Goal: Transaction & Acquisition: Purchase product/service

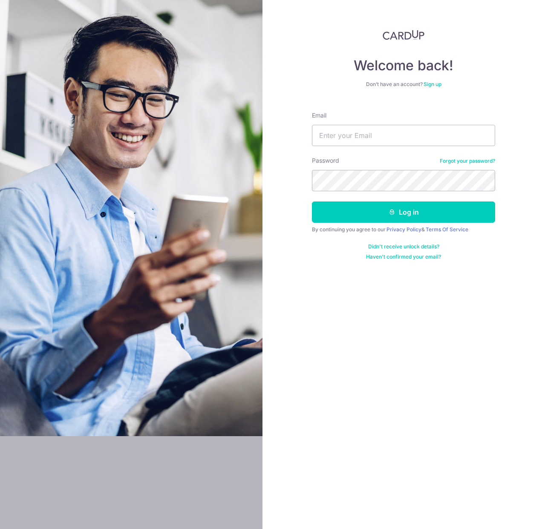
click at [433, 84] on link "Sign up" at bounding box center [433, 84] width 18 height 6
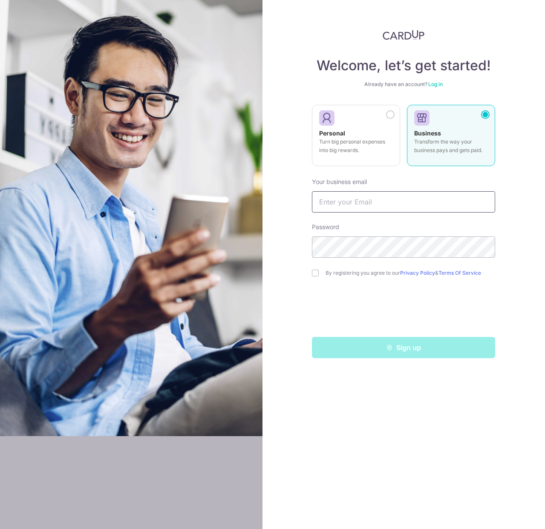
click at [395, 201] on input "text" at bounding box center [403, 201] width 183 height 21
type input "[PERSON_NAME][EMAIL_ADDRESS][DOMAIN_NAME]"
click at [329, 279] on form "Your business email derek@magnified.com.sg Password By registering you agree to…" at bounding box center [403, 264] width 183 height 187
click at [332, 275] on label "By registering you agree to our Privacy Policy & Terms Of Service" at bounding box center [411, 273] width 170 height 7
click at [363, 272] on label "By registering you agree to our Privacy Policy & Terms Of Service" at bounding box center [411, 273] width 170 height 7
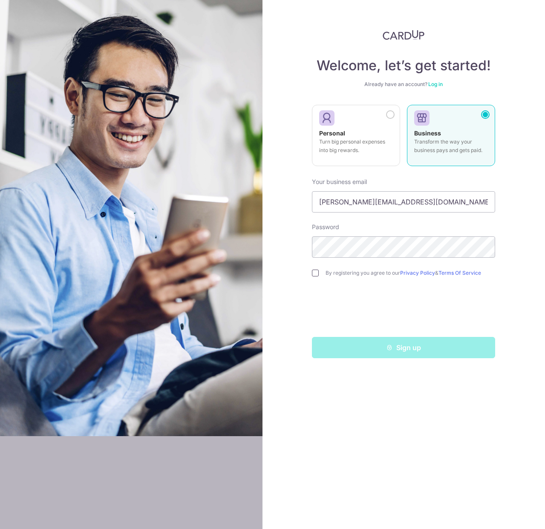
click at [315, 274] on input "checkbox" at bounding box center [315, 273] width 7 height 7
checkbox input "true"
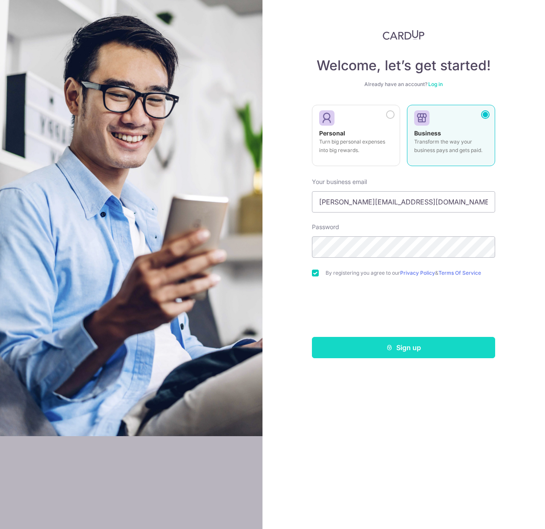
click at [413, 353] on button "Sign up" at bounding box center [403, 347] width 183 height 21
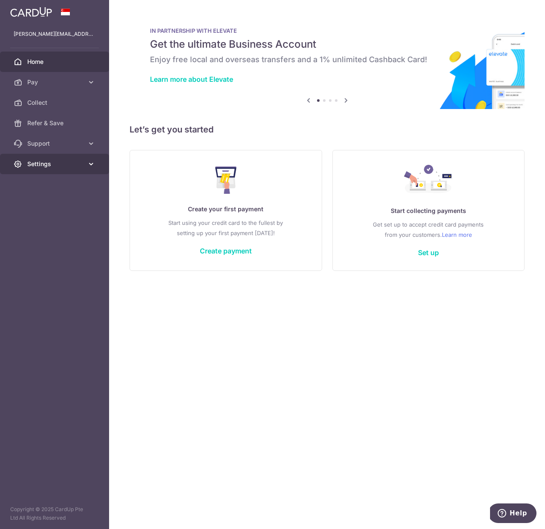
click at [52, 165] on span "Settings" at bounding box center [55, 164] width 56 height 9
click at [48, 187] on span "Account" at bounding box center [55, 184] width 56 height 9
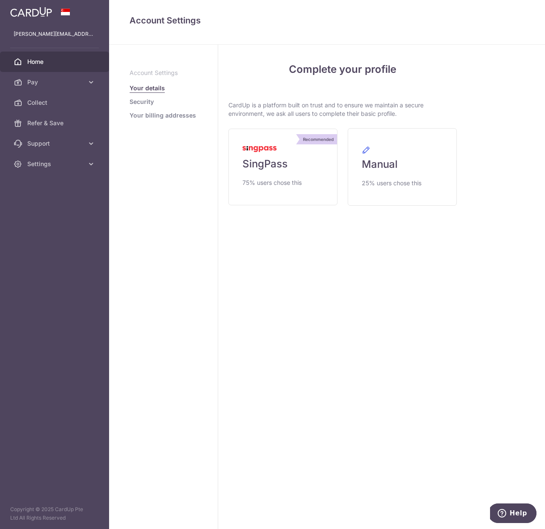
click at [40, 72] on link "Home" at bounding box center [54, 62] width 109 height 20
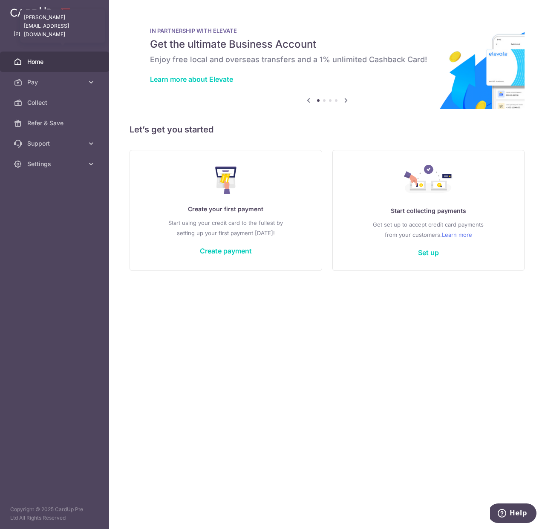
click at [48, 33] on p "[PERSON_NAME][EMAIL_ADDRESS][DOMAIN_NAME]" at bounding box center [55, 34] width 82 height 9
click at [18, 19] on div at bounding box center [54, 12] width 109 height 24
click at [24, 15] on img at bounding box center [31, 12] width 42 height 10
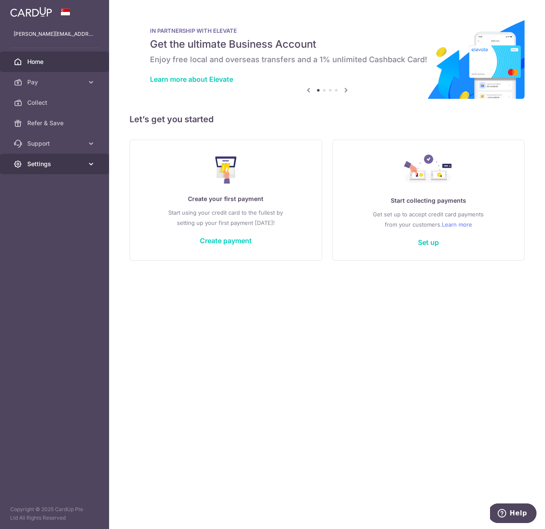
click at [88, 163] on icon at bounding box center [91, 164] width 9 height 9
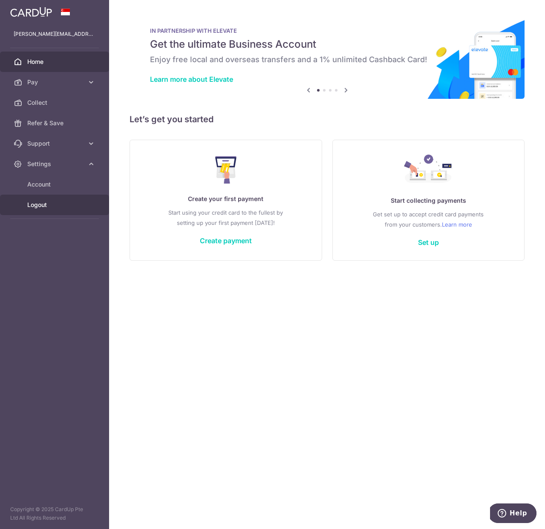
click at [58, 204] on span "Logout" at bounding box center [55, 205] width 56 height 9
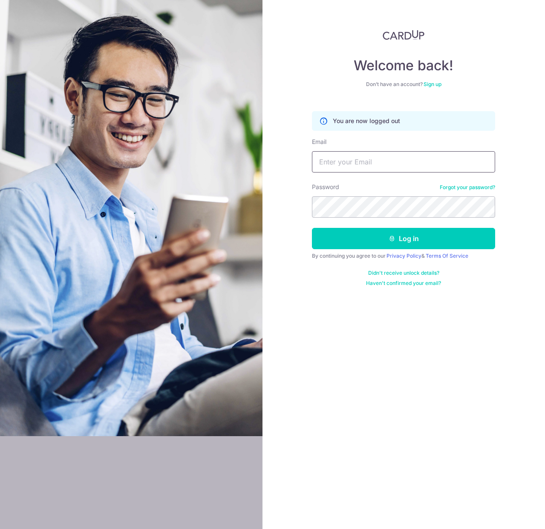
click at [393, 157] on input "Email" at bounding box center [403, 161] width 183 height 21
type input "[PERSON_NAME][EMAIL_ADDRESS][DOMAIN_NAME]"
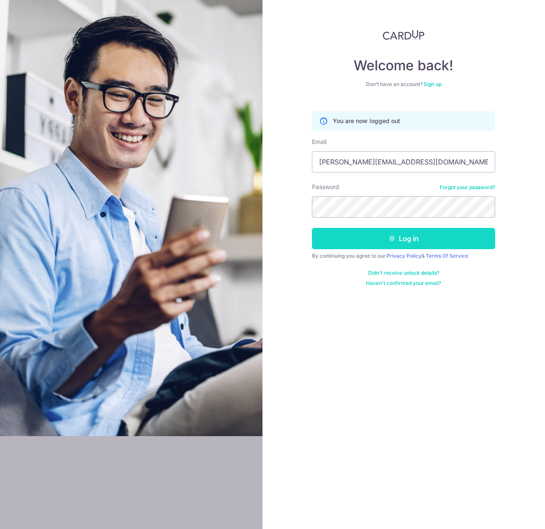
click at [403, 241] on button "Log in" at bounding box center [403, 238] width 183 height 21
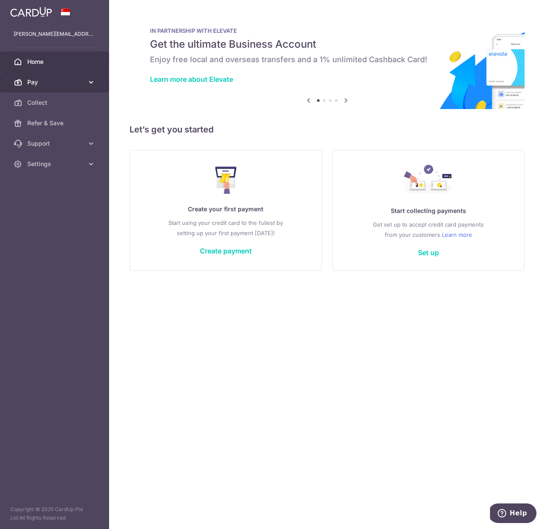
click at [35, 82] on span "Pay" at bounding box center [55, 82] width 56 height 9
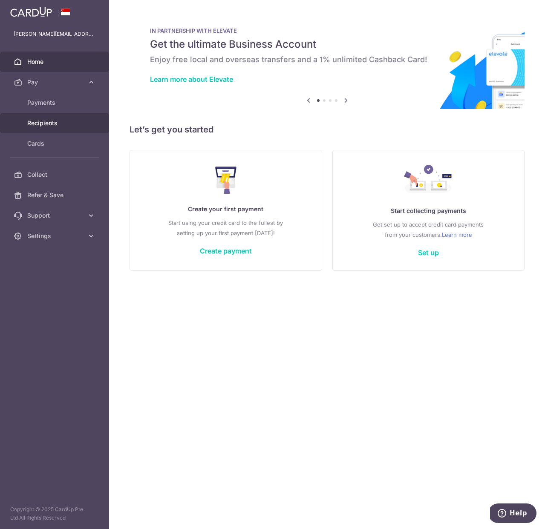
click at [46, 128] on link "Recipients" at bounding box center [54, 123] width 109 height 20
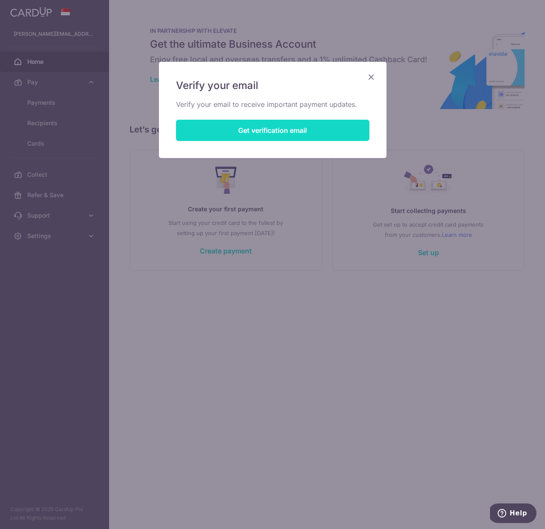
click at [249, 134] on button "Get verification email" at bounding box center [272, 130] width 193 height 21
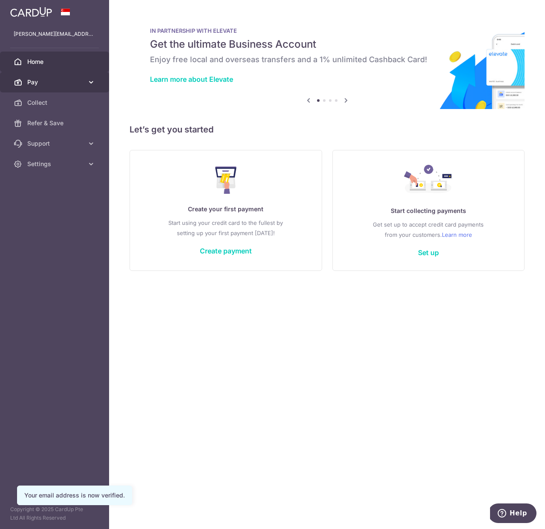
click at [46, 84] on span "Pay" at bounding box center [55, 82] width 56 height 9
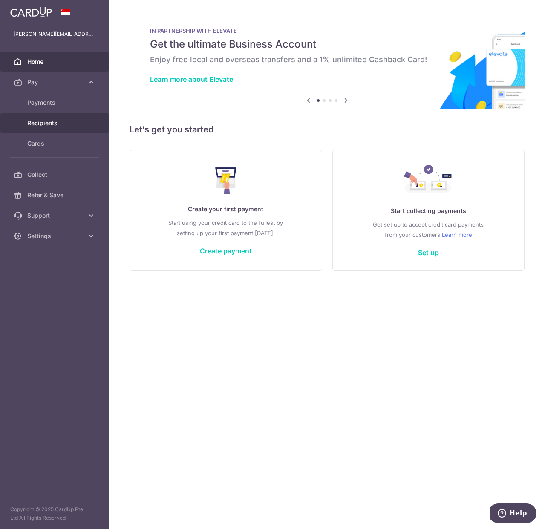
click at [53, 119] on span "Recipients" at bounding box center [55, 123] width 56 height 9
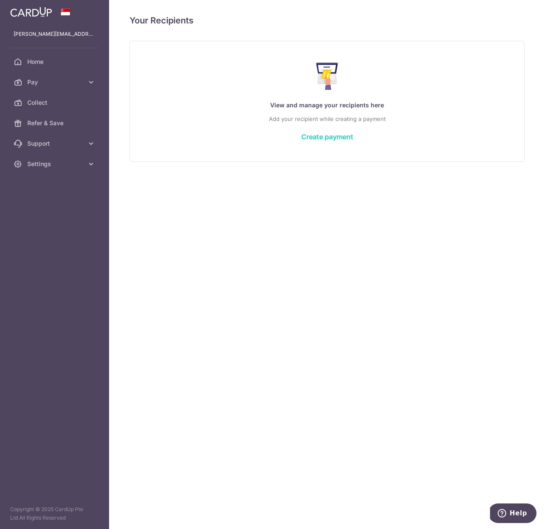
click at [314, 137] on link "Create payment" at bounding box center [327, 137] width 52 height 9
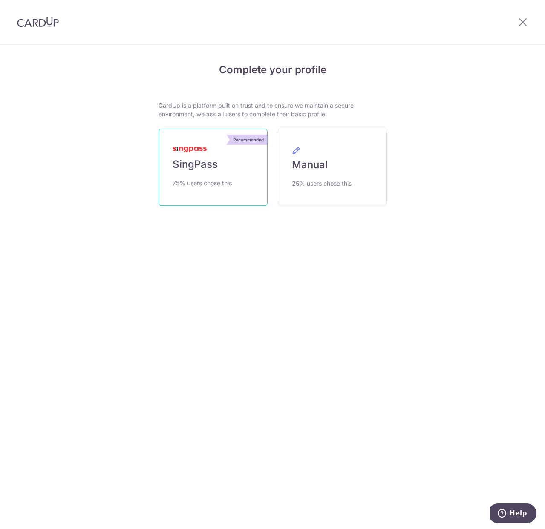
click at [198, 164] on span "SingPass" at bounding box center [195, 165] width 45 height 14
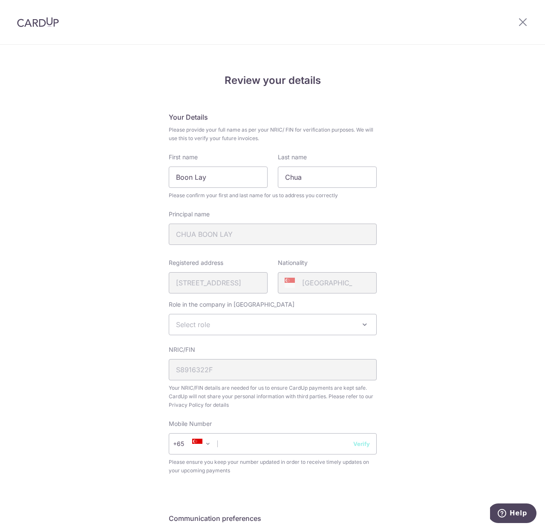
click at [277, 324] on span "Select role" at bounding box center [272, 325] width 207 height 20
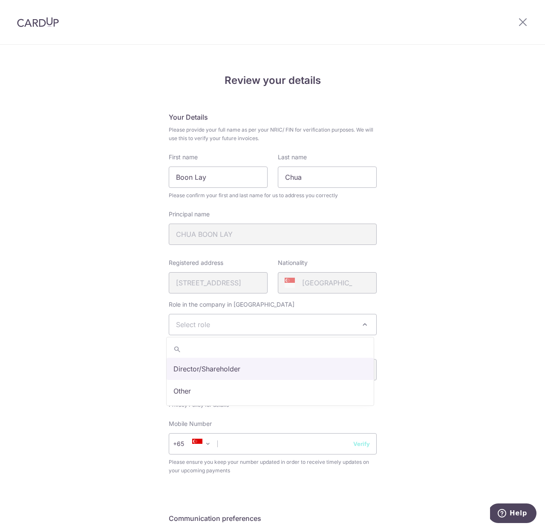
select select "director"
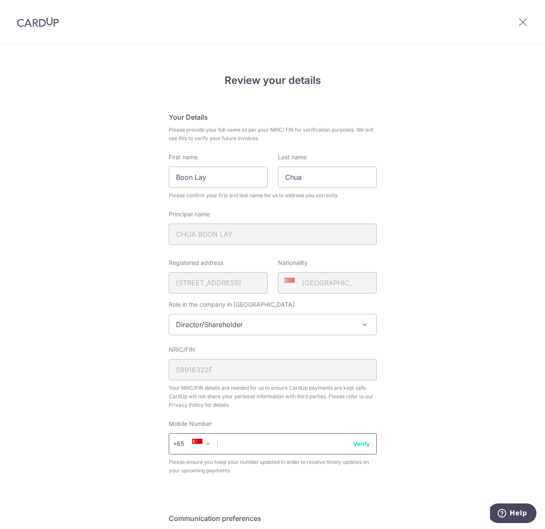
click at [281, 445] on input "text" at bounding box center [273, 443] width 208 height 21
type input "96279186"
click at [437, 365] on div "Review your details Your Details Please provide your full name as per your NRIC…" at bounding box center [272, 338] width 545 height 586
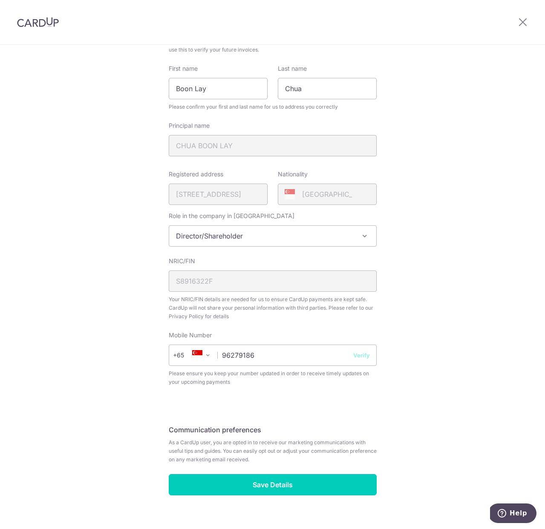
scroll to position [102, 0]
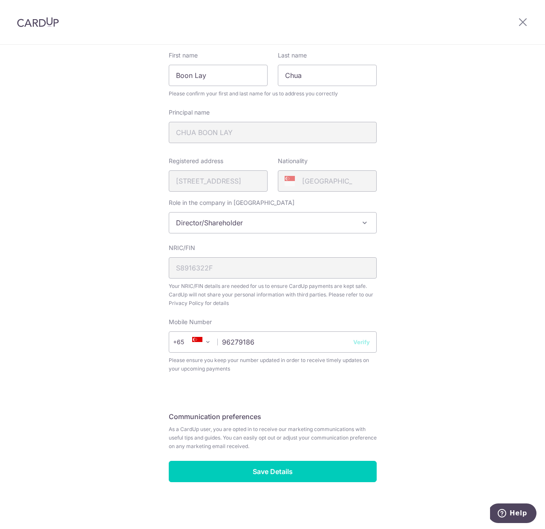
click at [360, 343] on button "Verify" at bounding box center [361, 342] width 17 height 9
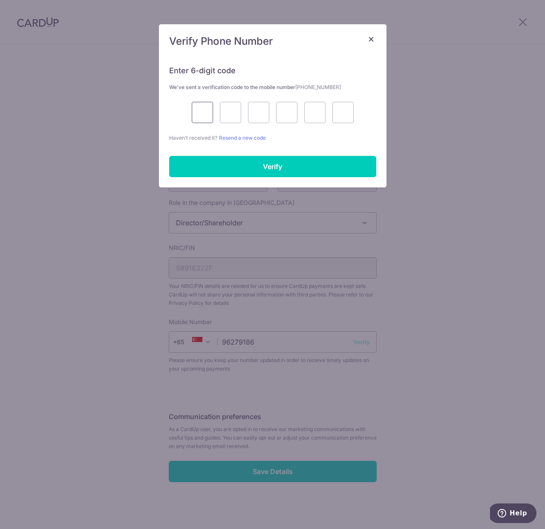
click at [196, 110] on input "text" at bounding box center [202, 112] width 21 height 21
type input "7"
type input "8"
type input "4"
type input "6"
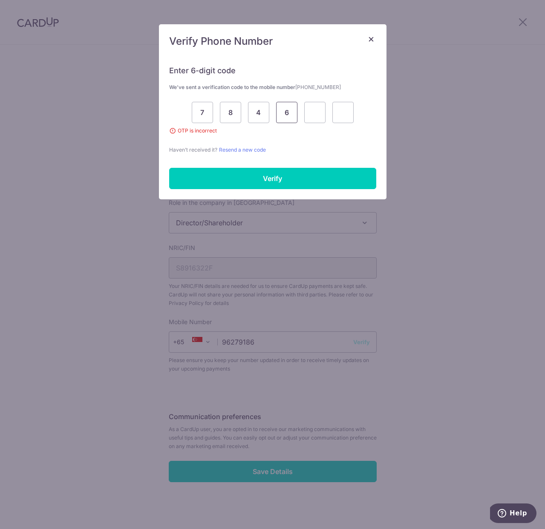
click at [288, 113] on input "6" at bounding box center [286, 112] width 21 height 21
type input "4"
type input "8"
type input "4"
type input "1"
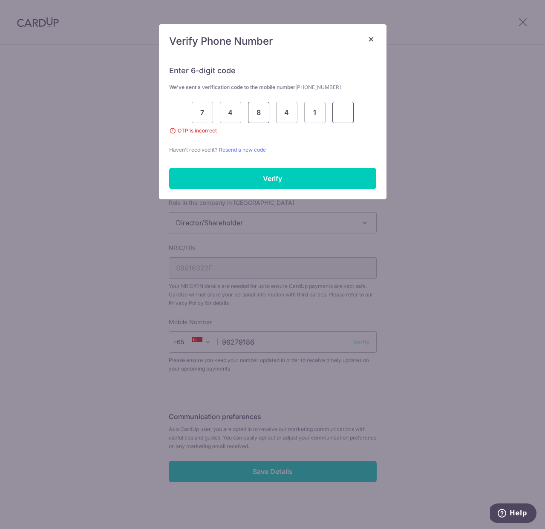
type input "6"
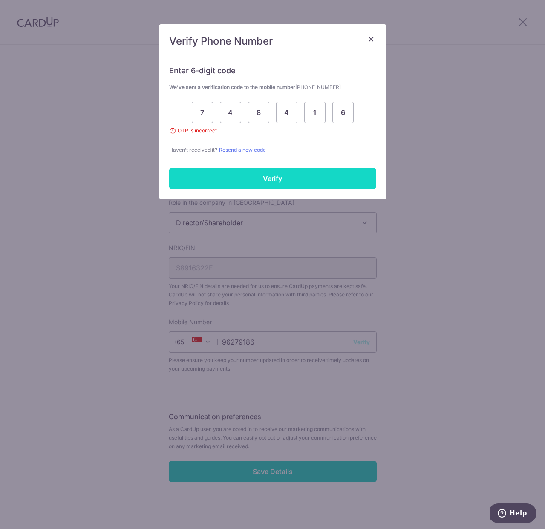
click at [291, 179] on input "Verify" at bounding box center [272, 178] width 207 height 21
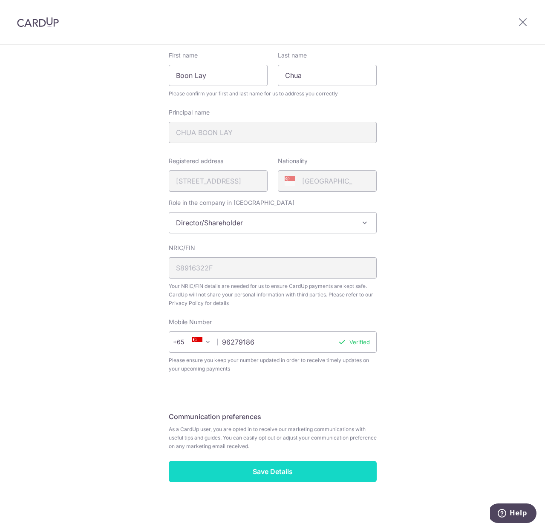
click at [228, 469] on input "Save Details" at bounding box center [273, 471] width 208 height 21
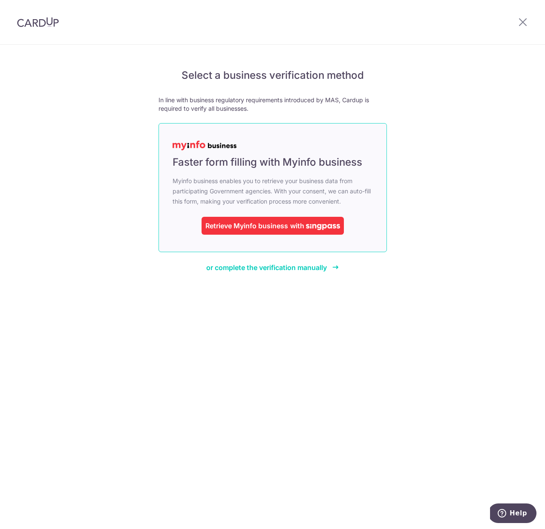
click at [288, 231] on div "Retrieve Myinfo business" at bounding box center [246, 226] width 83 height 10
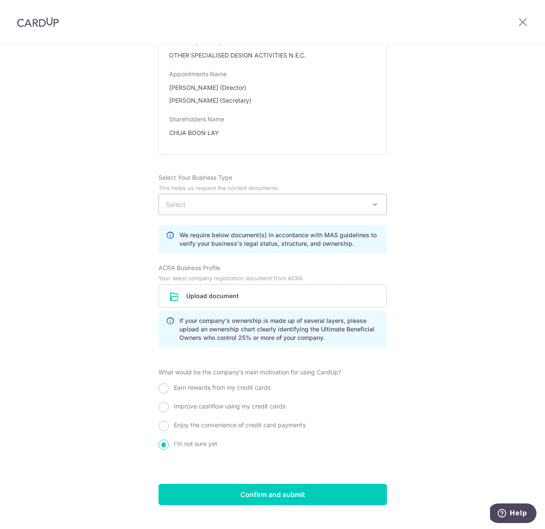
scroll to position [463, 0]
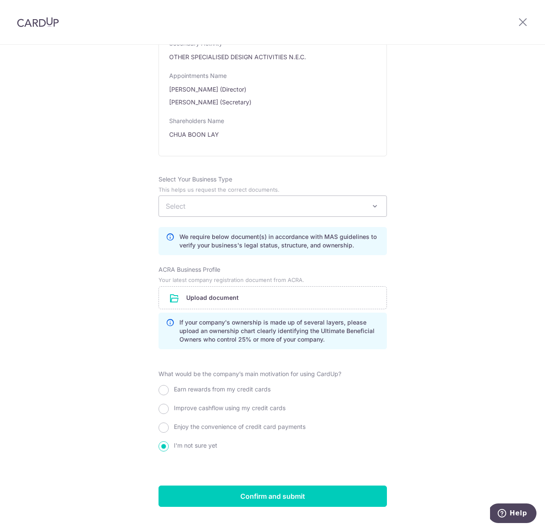
click at [318, 202] on span "Select" at bounding box center [273, 206] width 228 height 20
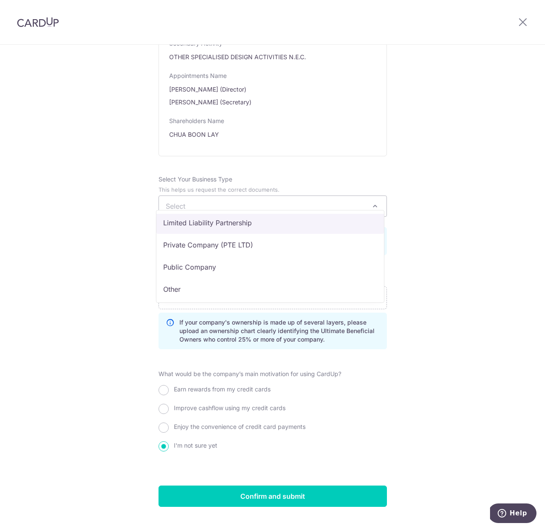
scroll to position [70, 0]
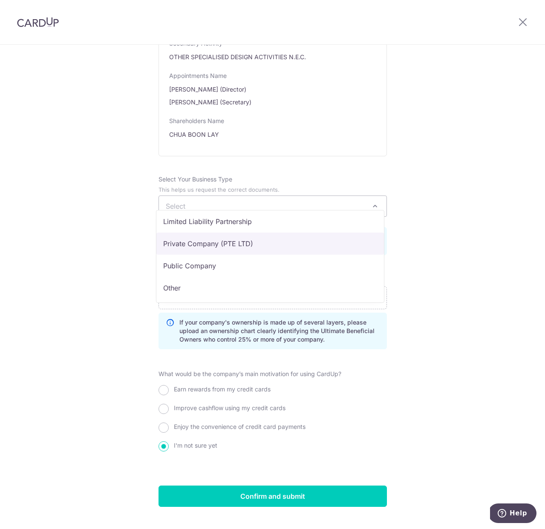
select select "Private Company (PTE LTD)"
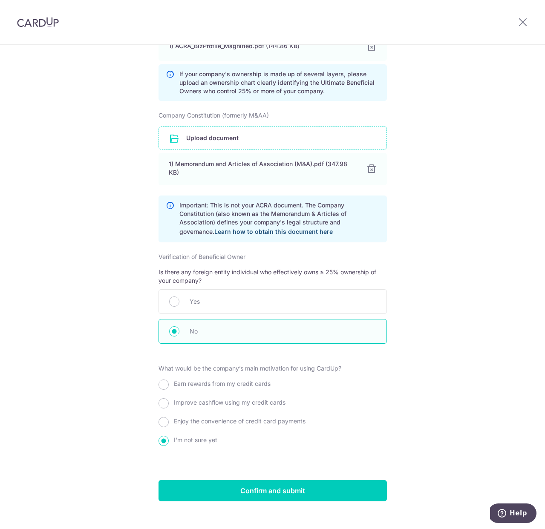
scroll to position [746, 0]
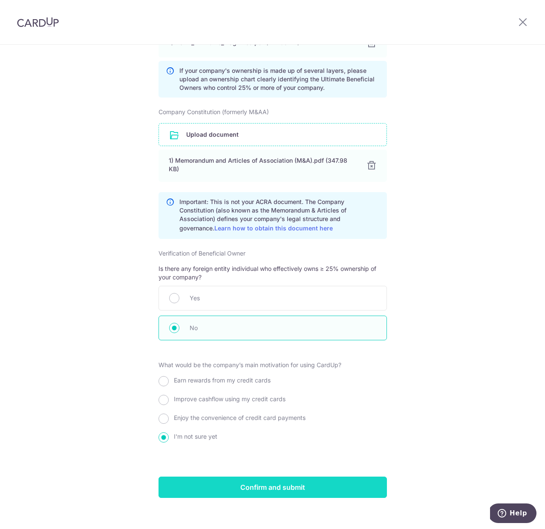
click at [299, 481] on input "Confirm and submit" at bounding box center [273, 487] width 228 height 21
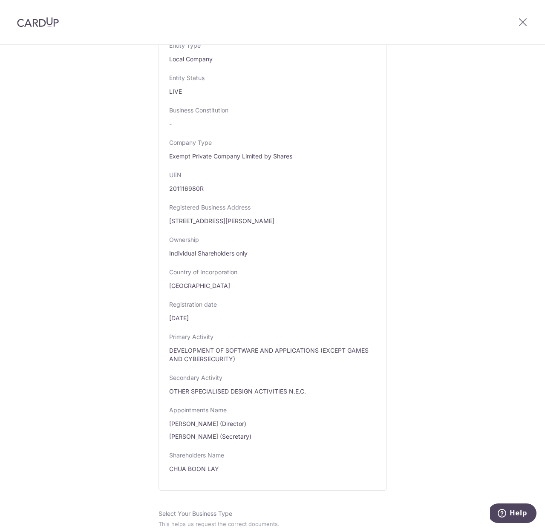
scroll to position [0, 0]
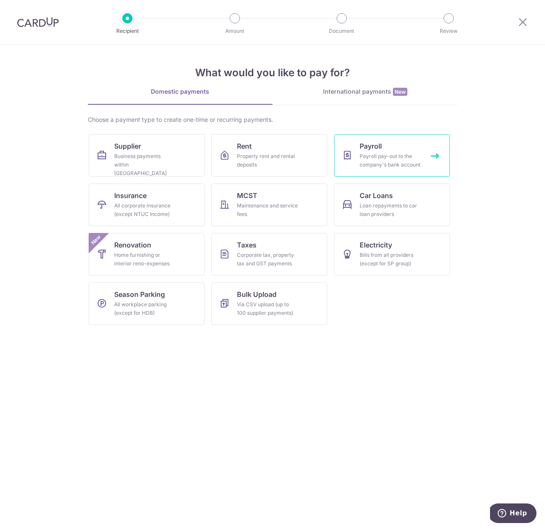
click at [404, 154] on div "Payroll pay-out to the company's bank account" at bounding box center [390, 160] width 61 height 17
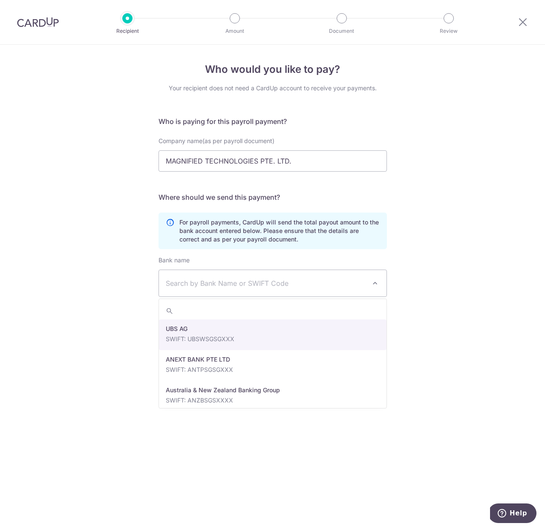
click at [230, 289] on span "Search by Bank Name or SWIFT Code" at bounding box center [273, 283] width 228 height 26
type input "dbs"
select select "6"
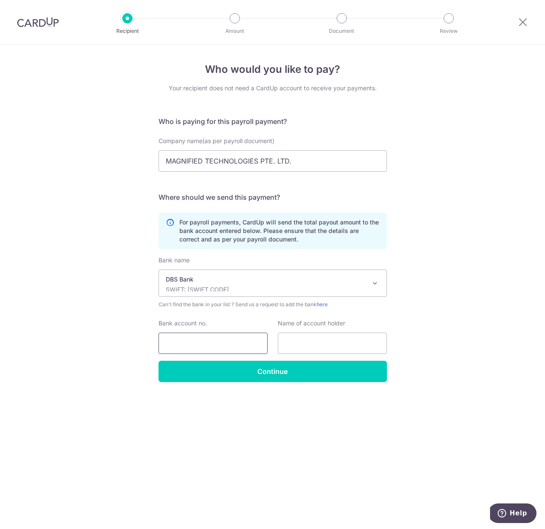
click at [222, 344] on input "Bank account no." at bounding box center [213, 343] width 109 height 21
type input "0059033130"
click at [243, 165] on input "MAGNIFIED TECHNOLOGIES PTE. LTD." at bounding box center [273, 160] width 228 height 21
click at [323, 346] on input "text" at bounding box center [332, 343] width 109 height 21
paste input "MAGNIFIED TECHNOLOGIES PTE. LTD."
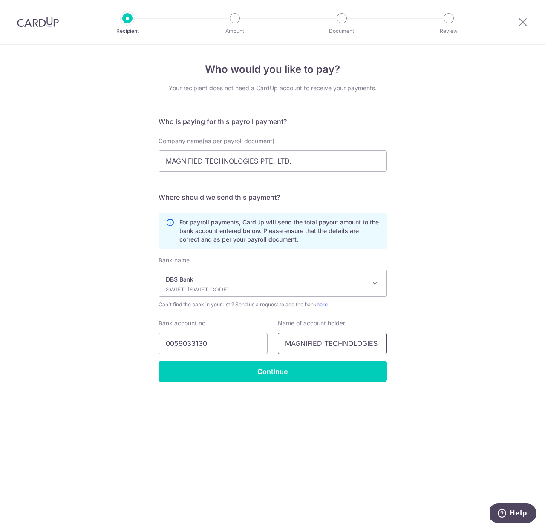
scroll to position [0, 31]
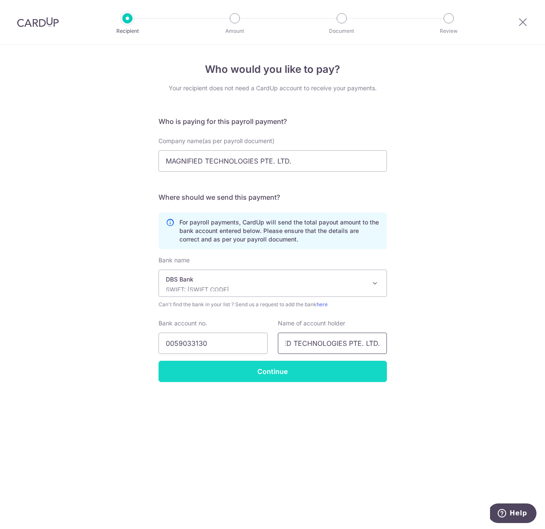
type input "MAGNIFIED TECHNOLOGIES PTE. LTD."
click at [327, 373] on input "Continue" at bounding box center [273, 371] width 228 height 21
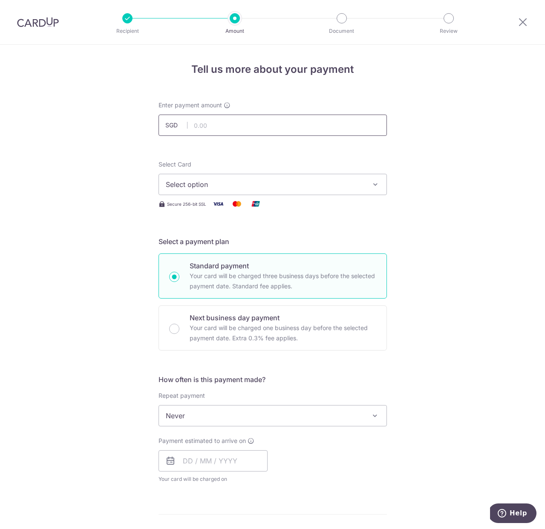
click at [238, 123] on input "text" at bounding box center [273, 125] width 228 height 21
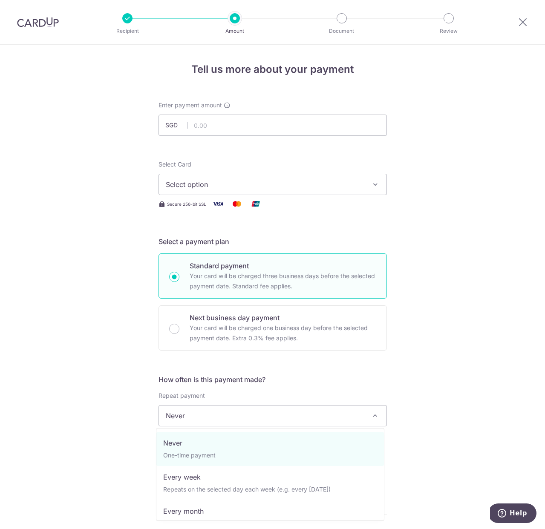
click at [201, 417] on span "Never" at bounding box center [273, 416] width 228 height 20
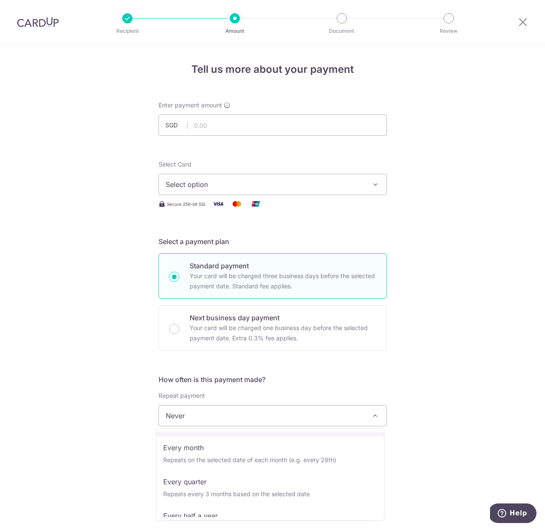
scroll to position [55, 0]
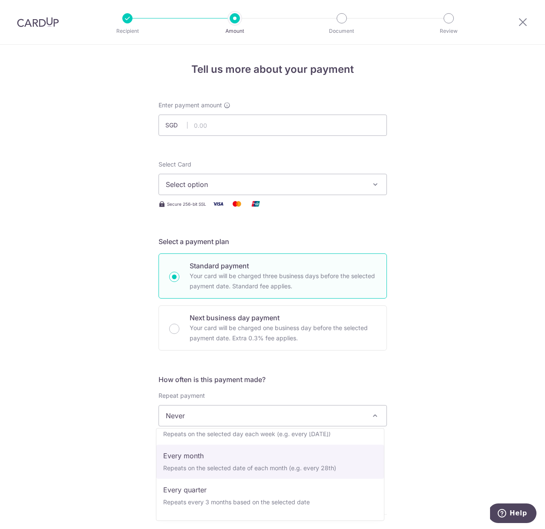
select select "3"
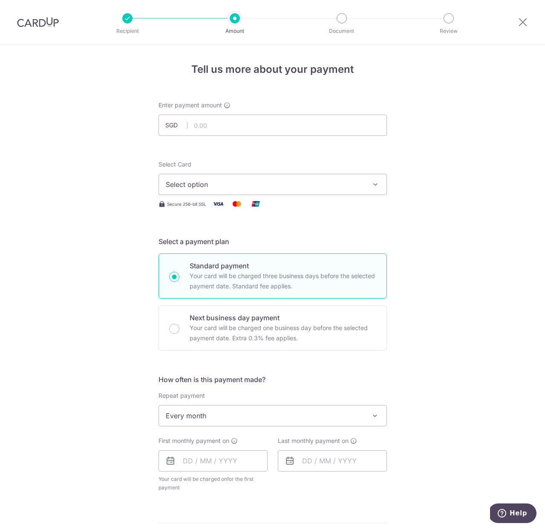
click at [492, 401] on div "Tell us more about your payment Enter payment amount SGD Recipient added succes…" at bounding box center [272, 459] width 545 height 828
click at [210, 118] on input "text" at bounding box center [273, 125] width 228 height 21
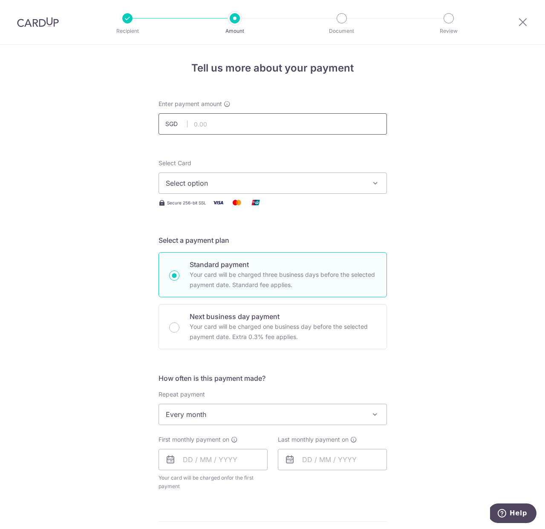
scroll to position [2, 0]
click at [185, 459] on input "text" at bounding box center [213, 459] width 109 height 21
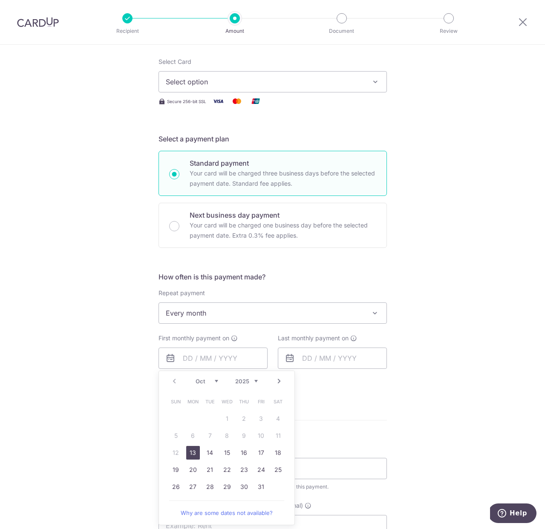
scroll to position [103, 0]
click at [275, 472] on link "25" at bounding box center [278, 470] width 14 height 14
type input "[DATE]"
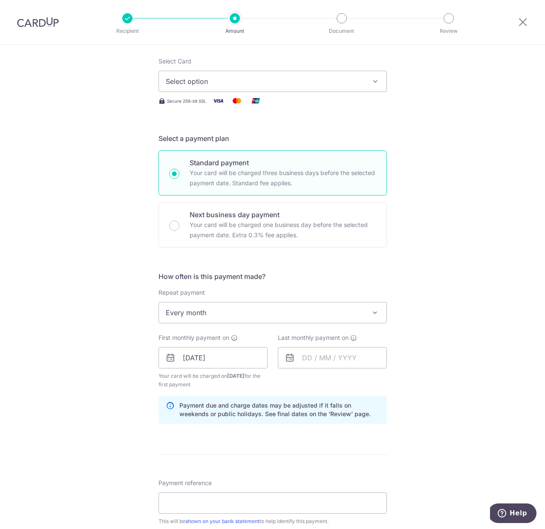
click at [450, 361] on div "Tell us more about your payment Enter payment amount SGD Recipient added succes…" at bounding box center [272, 373] width 545 height 863
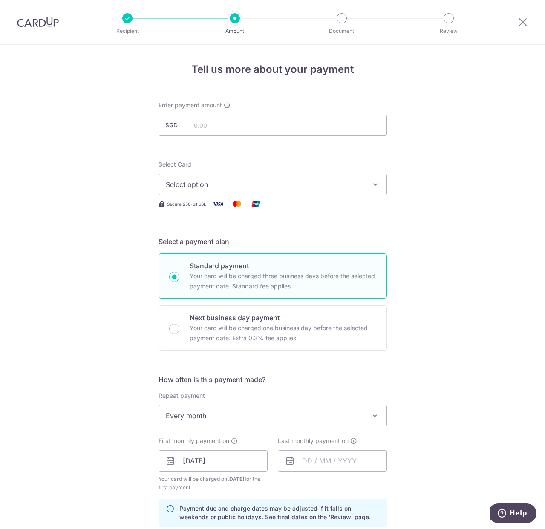
scroll to position [7, 0]
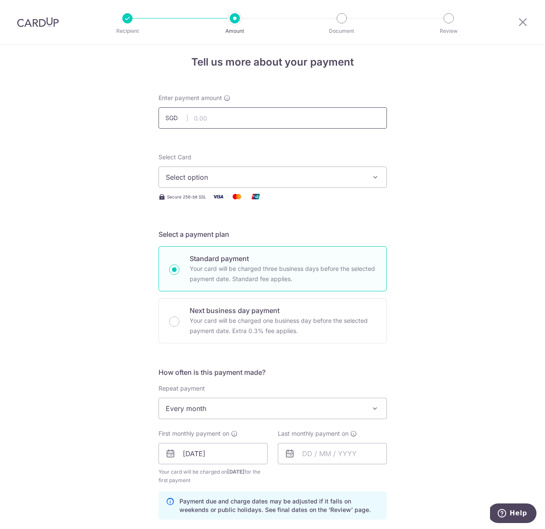
click at [319, 125] on input "text" at bounding box center [273, 117] width 228 height 21
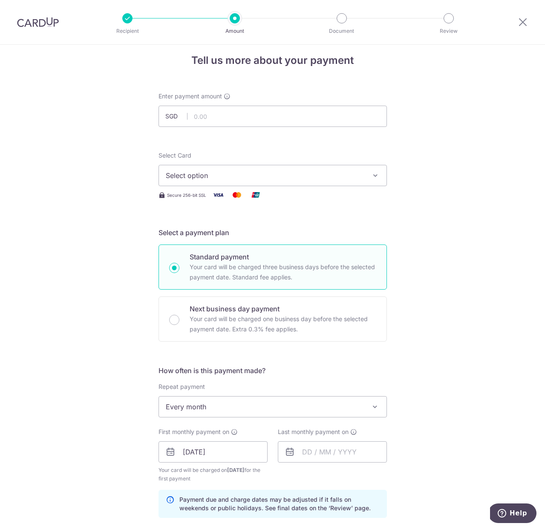
scroll to position [9, 0]
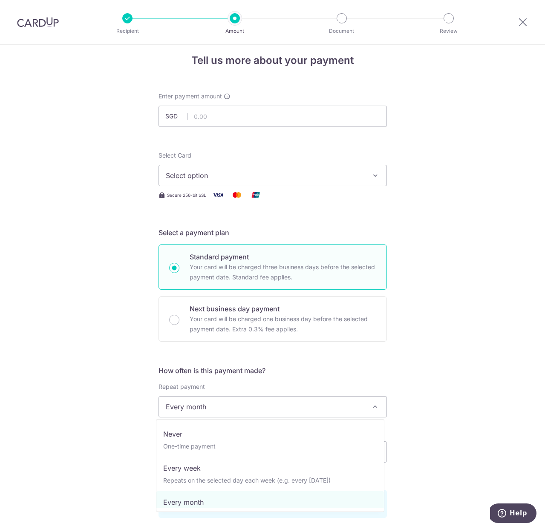
click at [231, 411] on span "Every month" at bounding box center [273, 407] width 228 height 20
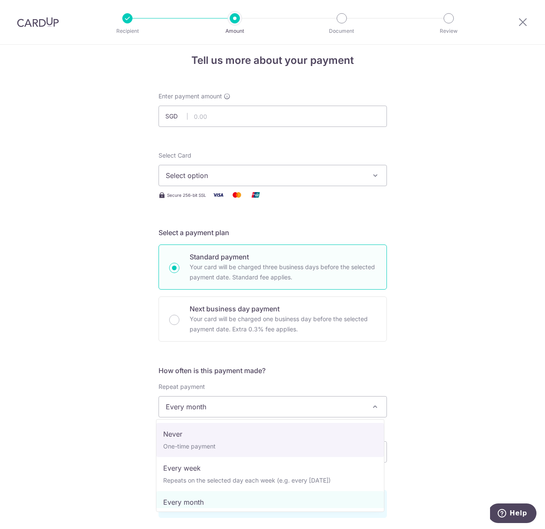
select select "1"
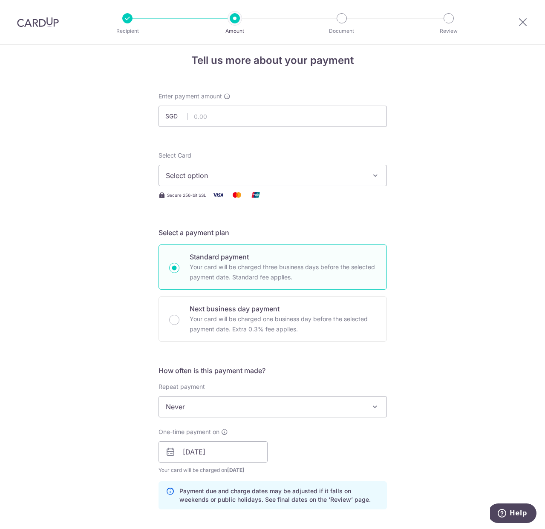
click at [421, 372] on div "Tell us more about your payment Enter payment amount SGD Recipient added succes…" at bounding box center [272, 463] width 545 height 854
click at [215, 118] on input "text" at bounding box center [273, 116] width 228 height 21
type input "2,399.00"
click at [207, 172] on span "Select option" at bounding box center [265, 175] width 199 height 10
click at [214, 200] on span "Add credit card" at bounding box center [280, 199] width 199 height 9
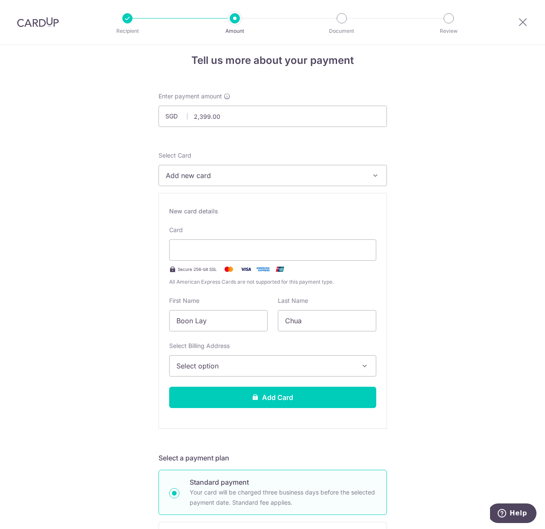
scroll to position [399, 0]
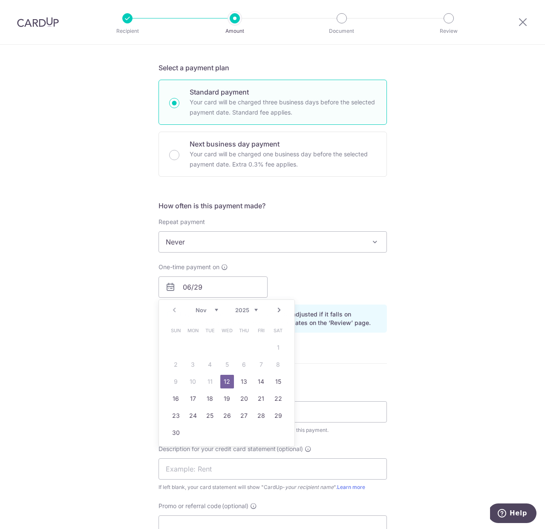
click at [297, 279] on div "One-time payment on 06/29 Prev Next Nov [DATE] 2026 2027 2028 2029 2030 2031 20…" at bounding box center [272, 280] width 239 height 35
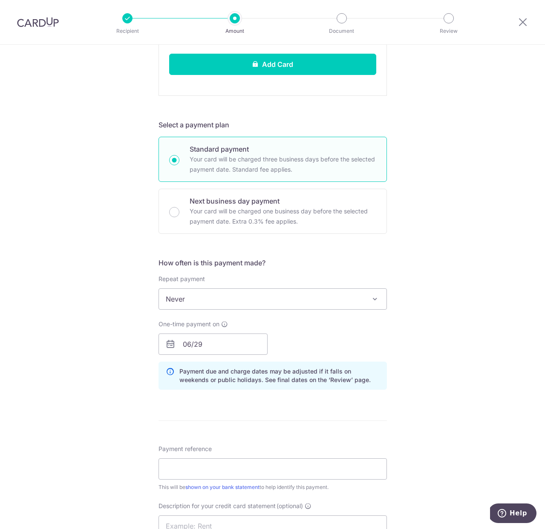
scroll to position [345, 0]
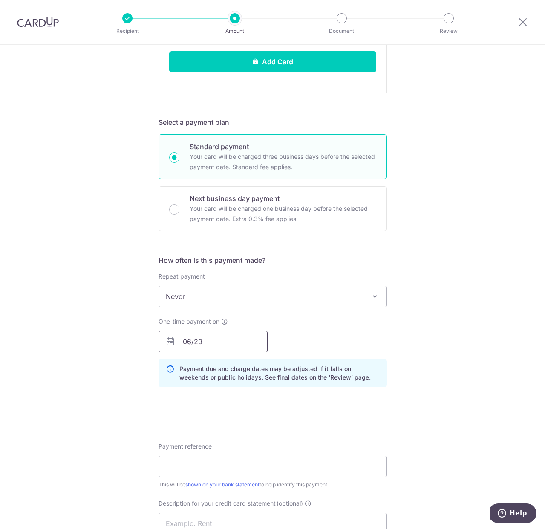
click at [227, 343] on input "06/29" at bounding box center [213, 341] width 109 height 21
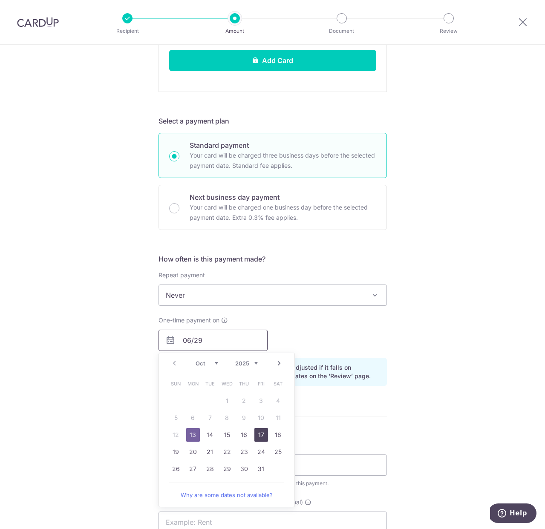
scroll to position [349, 0]
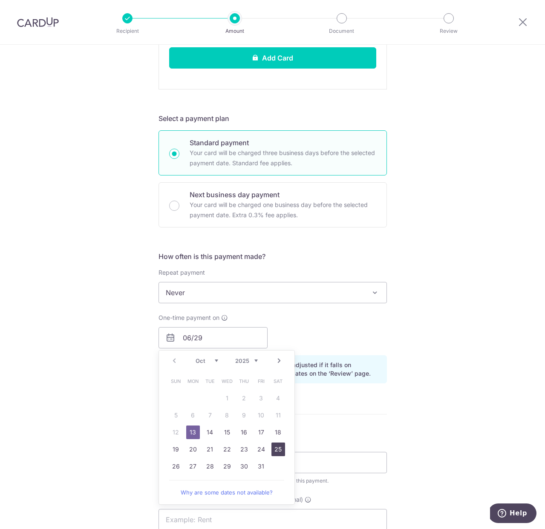
click at [273, 451] on link "25" at bounding box center [278, 450] width 14 height 14
type input "[DATE]"
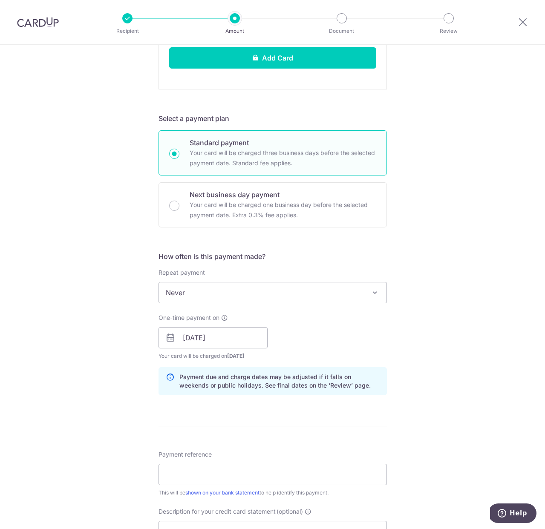
click at [407, 342] on div "Tell us more about your payment Enter payment amount SGD 2,399.00 2399.00 Recip…" at bounding box center [272, 236] width 545 height 1080
click at [259, 479] on input "Payment reference" at bounding box center [273, 474] width 228 height 21
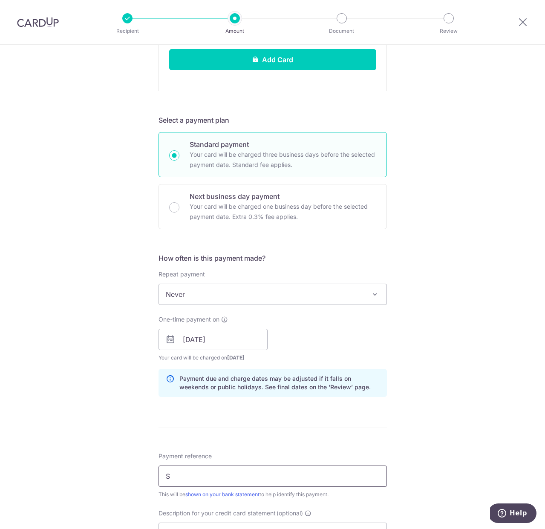
scroll to position [347, 0]
type input "SALARY-OCT"
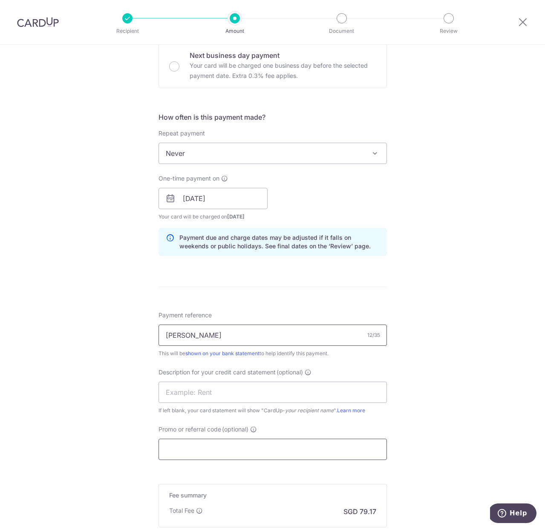
scroll to position [498, 0]
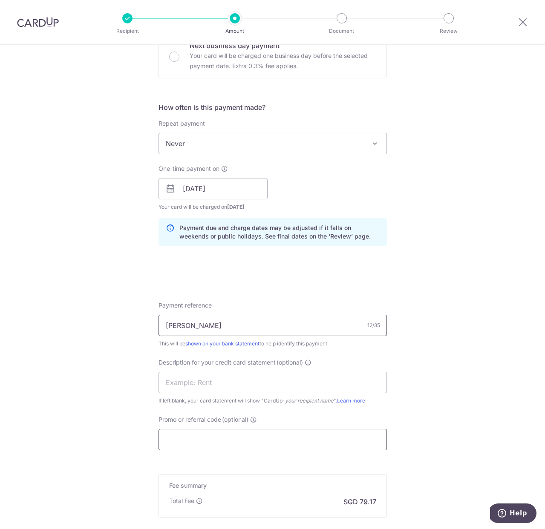
type input "[PERSON_NAME]"
click at [335, 444] on input "Promo or referral code (optional)" at bounding box center [273, 439] width 228 height 21
paste input "BREC179"
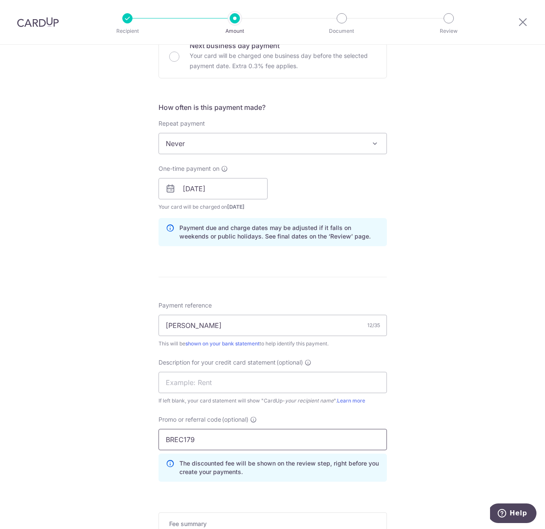
type input "BREC179"
click at [457, 409] on div "Tell us more about your payment Enter payment amount SGD 2,399.00 2399.00 Recip…" at bounding box center [272, 106] width 545 height 1118
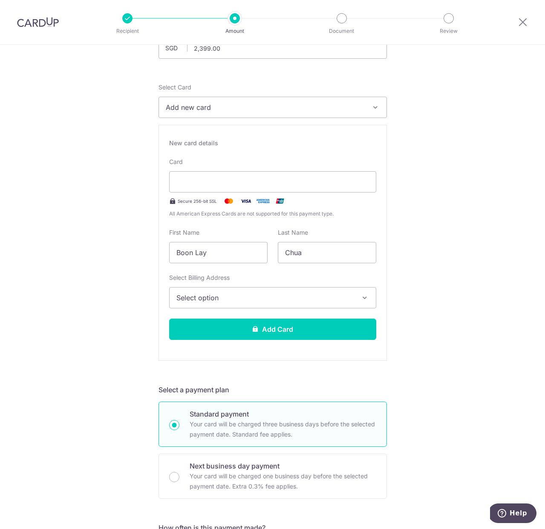
scroll to position [68, 0]
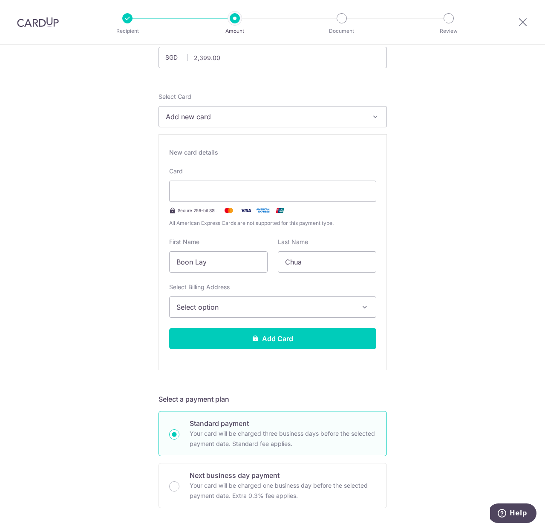
type input "06/29"
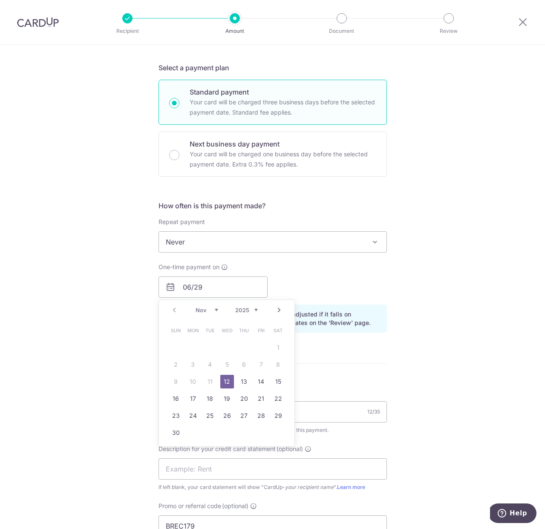
click at [497, 286] on div "Tell us more about your payment Enter payment amount SGD 2,399.00 2399.00 Recip…" at bounding box center [272, 198] width 545 height 1106
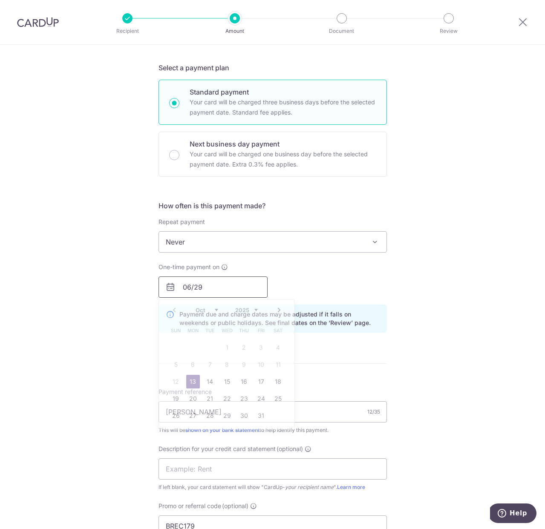
click at [212, 291] on input "06/29" at bounding box center [213, 287] width 109 height 21
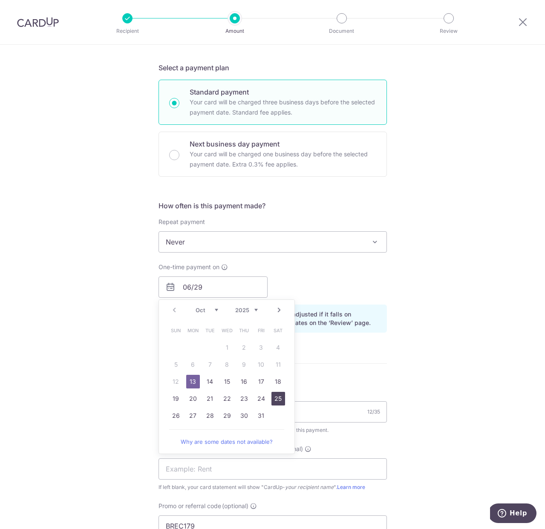
drag, startPoint x: 279, startPoint y: 396, endPoint x: 485, endPoint y: 308, distance: 224.5
click at [485, 308] on div "Tell us more about your payment Enter payment amount SGD 2,399.00 2399.00 Recip…" at bounding box center [272, 198] width 545 height 1106
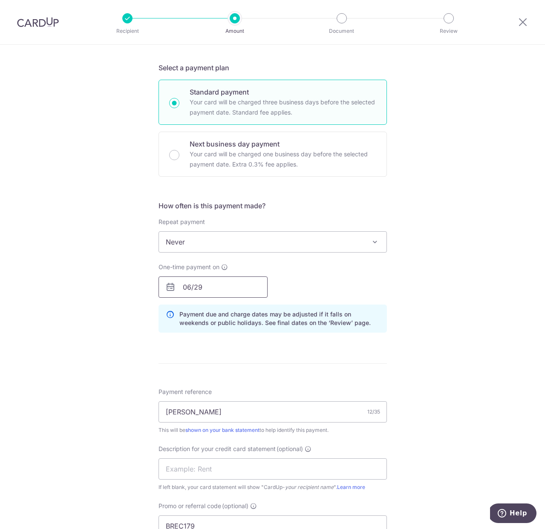
click at [228, 288] on input "06/29" at bounding box center [213, 287] width 109 height 21
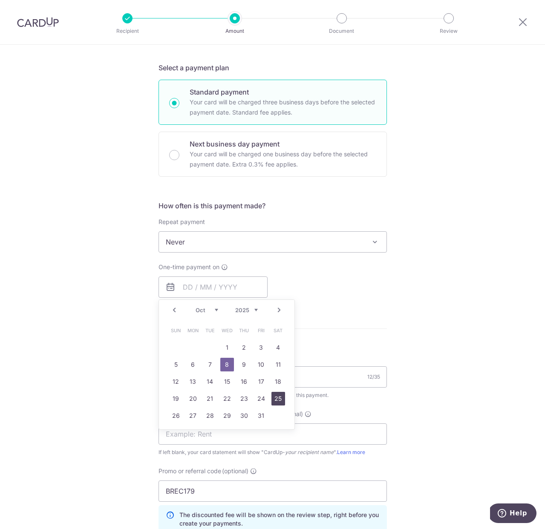
click at [276, 398] on link "25" at bounding box center [278, 399] width 14 height 14
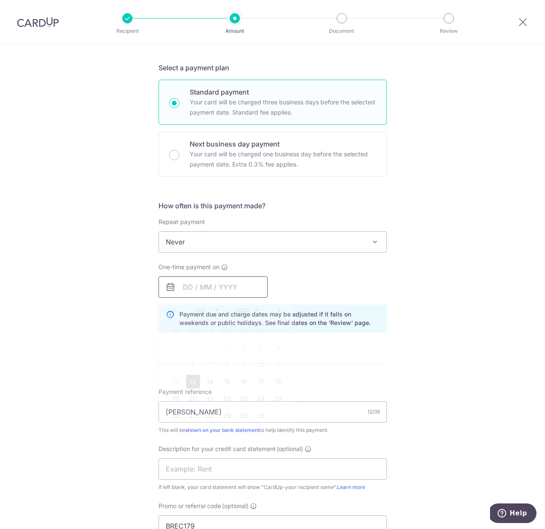
click at [196, 291] on input "text" at bounding box center [213, 287] width 109 height 21
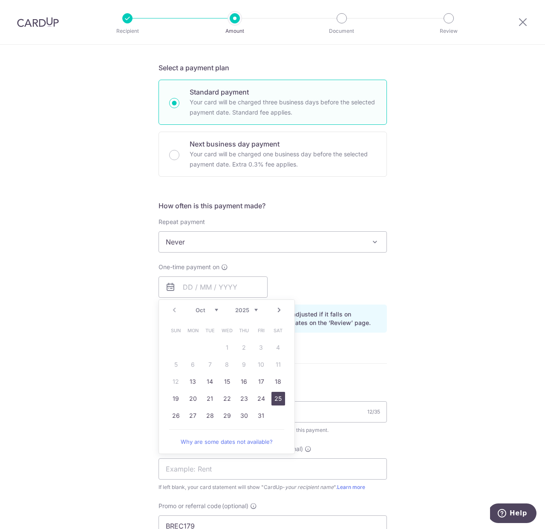
click at [274, 397] on link "25" at bounding box center [278, 399] width 14 height 14
type input "[DATE]"
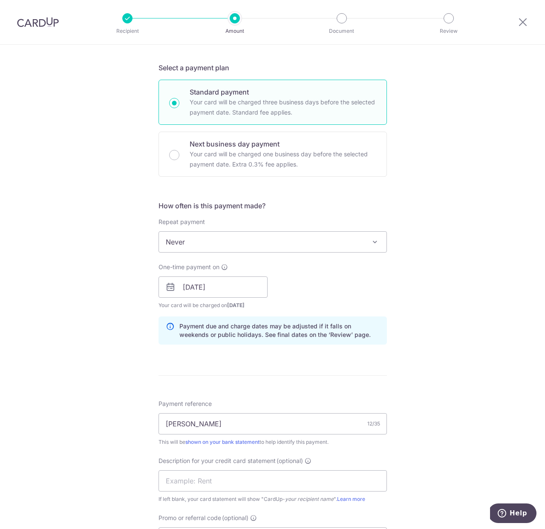
click at [276, 397] on form "Enter payment amount SGD 2,399.00 2399.00 Recipient added successfully! Select …" at bounding box center [273, 213] width 228 height 1022
click at [416, 303] on div "Tell us more about your payment Enter payment amount SGD 2,399.00 2399.00 Recip…" at bounding box center [272, 204] width 545 height 1118
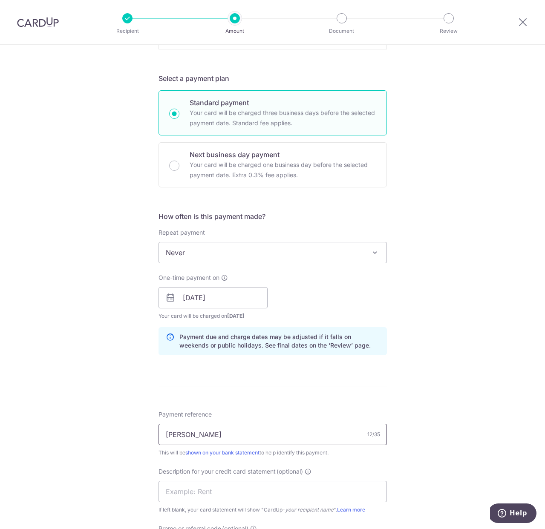
click at [182, 436] on input "[PERSON_NAME]" at bounding box center [273, 434] width 228 height 21
type input "[PERSON_NAME]"
click at [437, 373] on div "Tell us more about your payment Enter payment amount SGD 2,399.00 2399.00 Recip…" at bounding box center [272, 215] width 545 height 1118
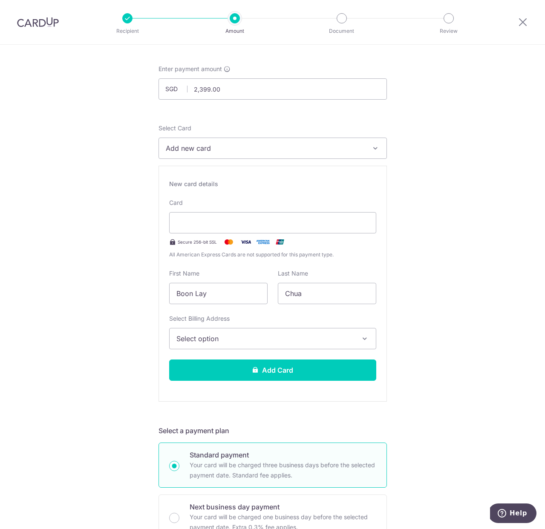
scroll to position [45, 0]
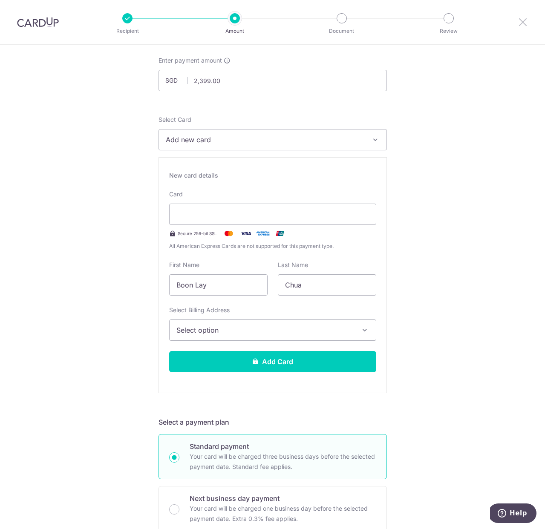
click at [524, 23] on icon at bounding box center [523, 22] width 10 height 11
